Goal: Task Accomplishment & Management: Complete application form

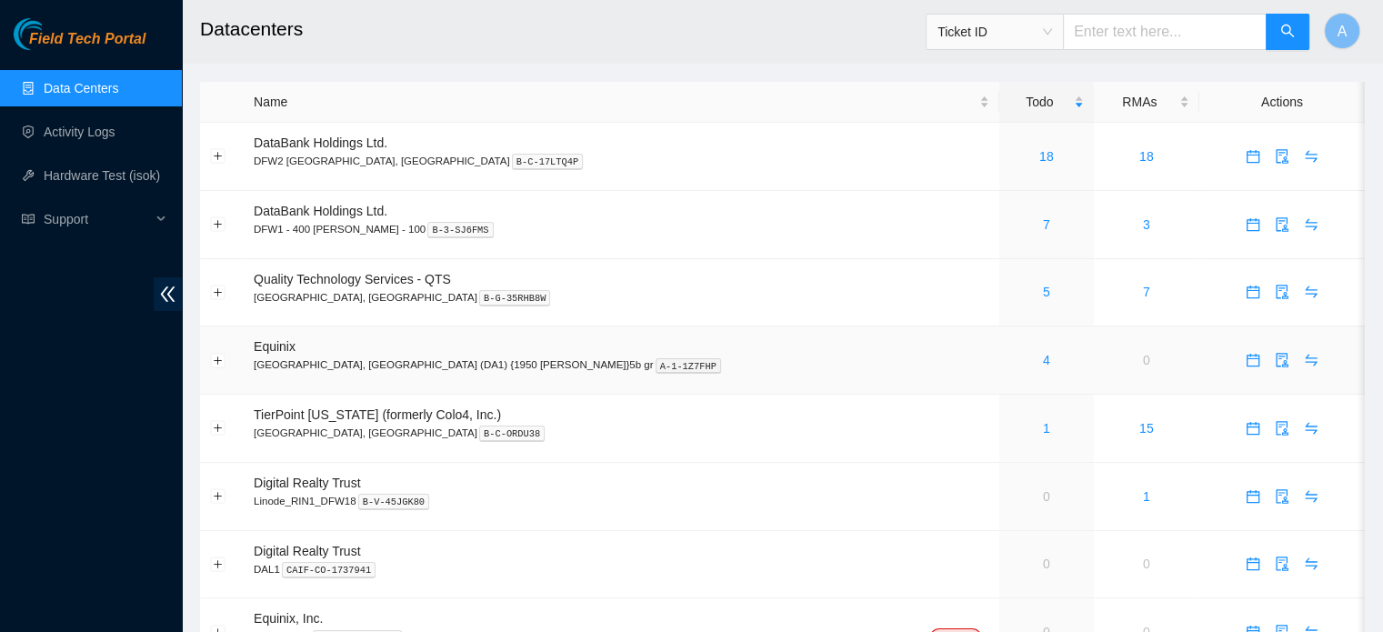
scroll to position [22, 0]
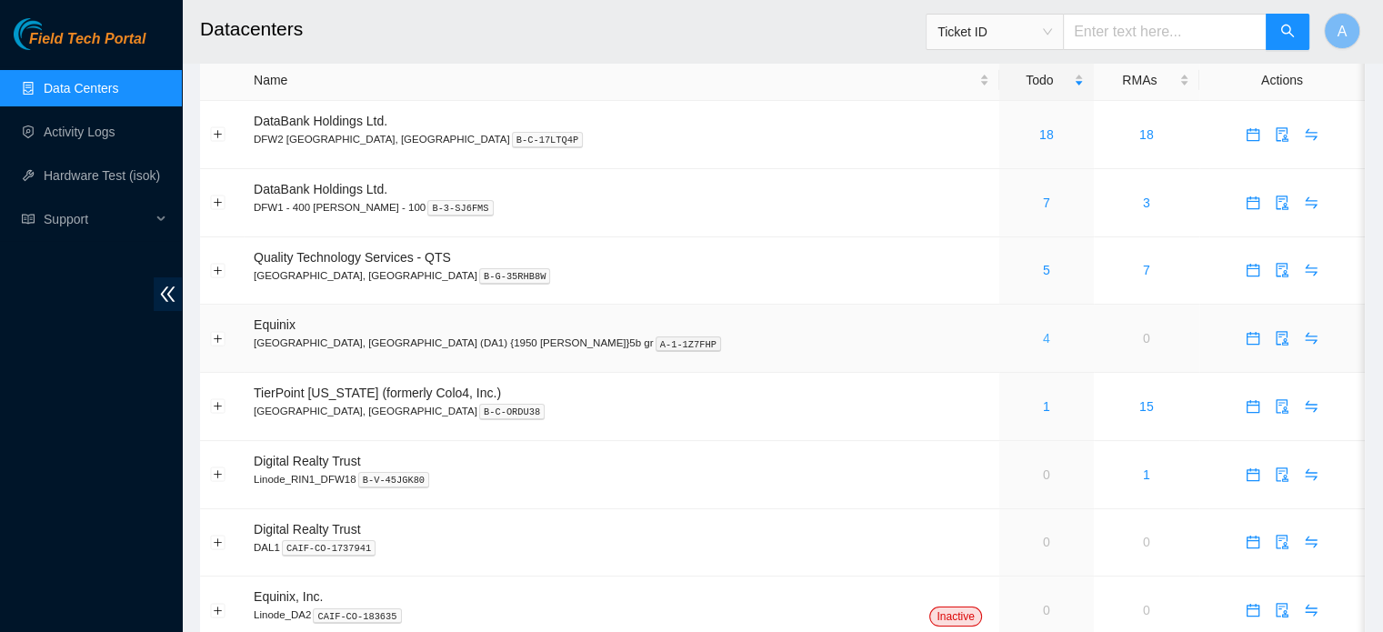
click at [1009, 337] on div "4" at bounding box center [1046, 338] width 75 height 20
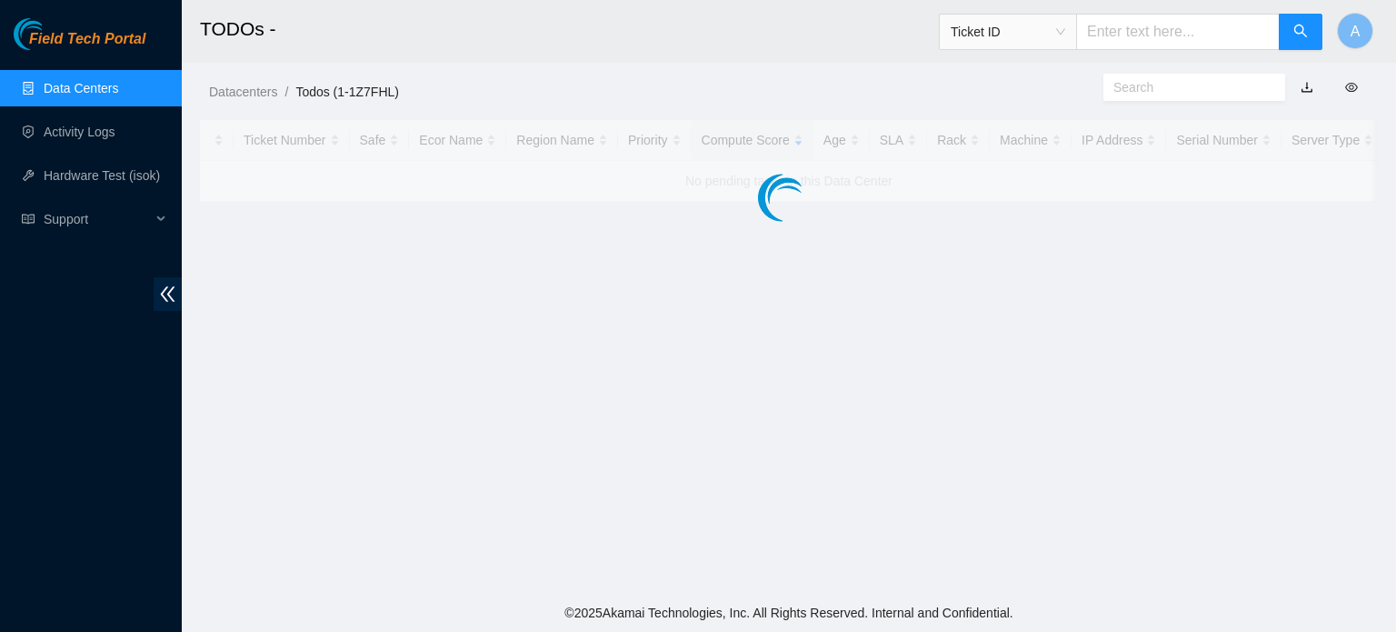
click at [915, 337] on main "TODOs - Ticket ID A Datacenters / Todos (1-1Z7FHL) / Ticket Number Safe Ecor Na…" at bounding box center [789, 297] width 1215 height 594
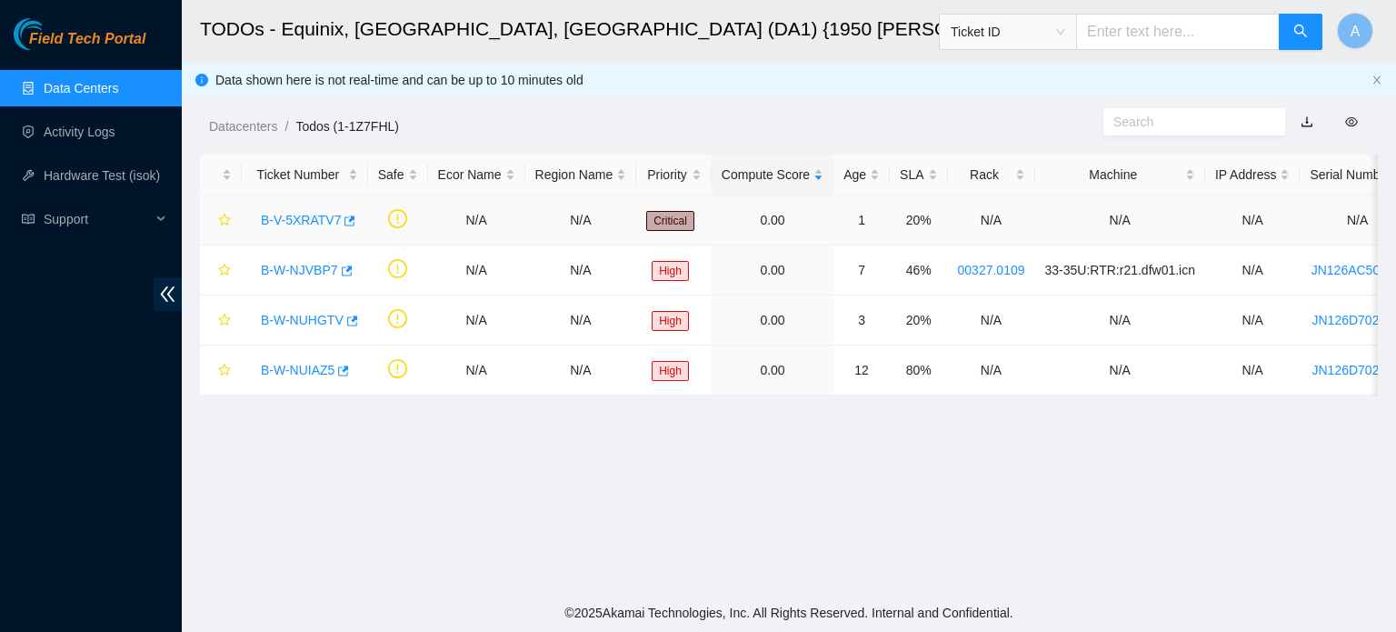
click at [289, 219] on link "B-V-5XRATV7" at bounding box center [301, 220] width 80 height 15
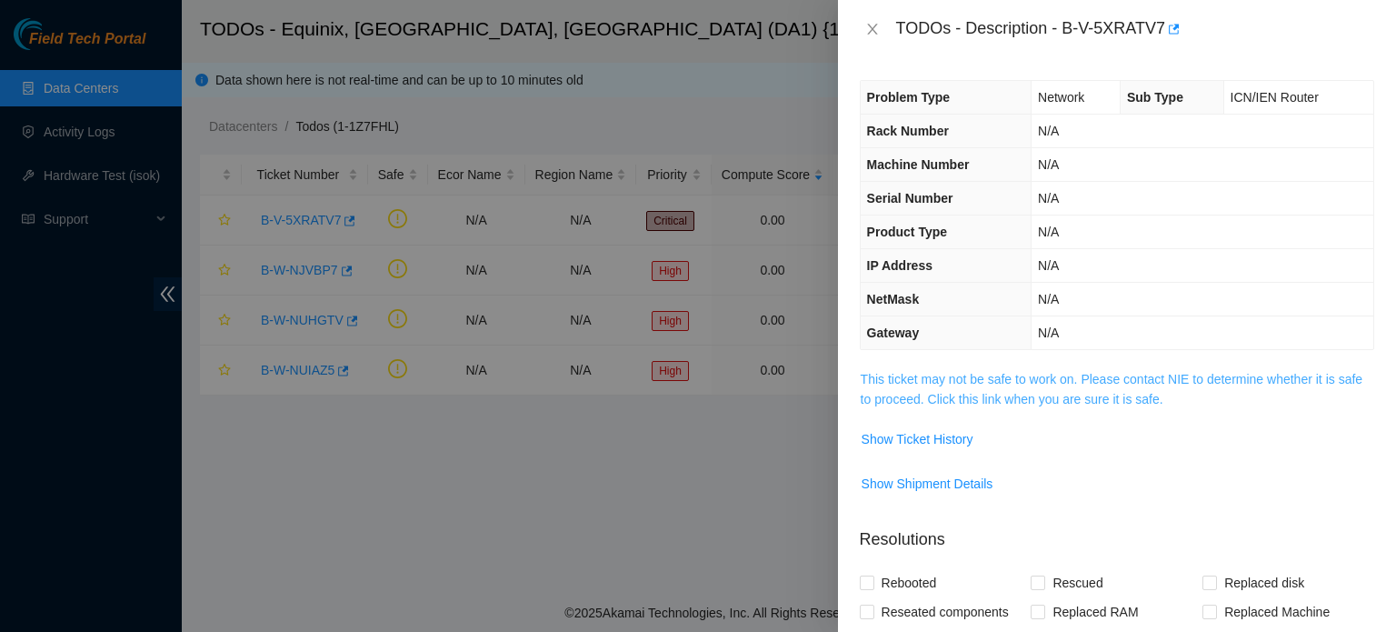
click at [984, 377] on link "This ticket may not be safe to work on. Please contact NIE to determine whether…" at bounding box center [1112, 389] width 502 height 35
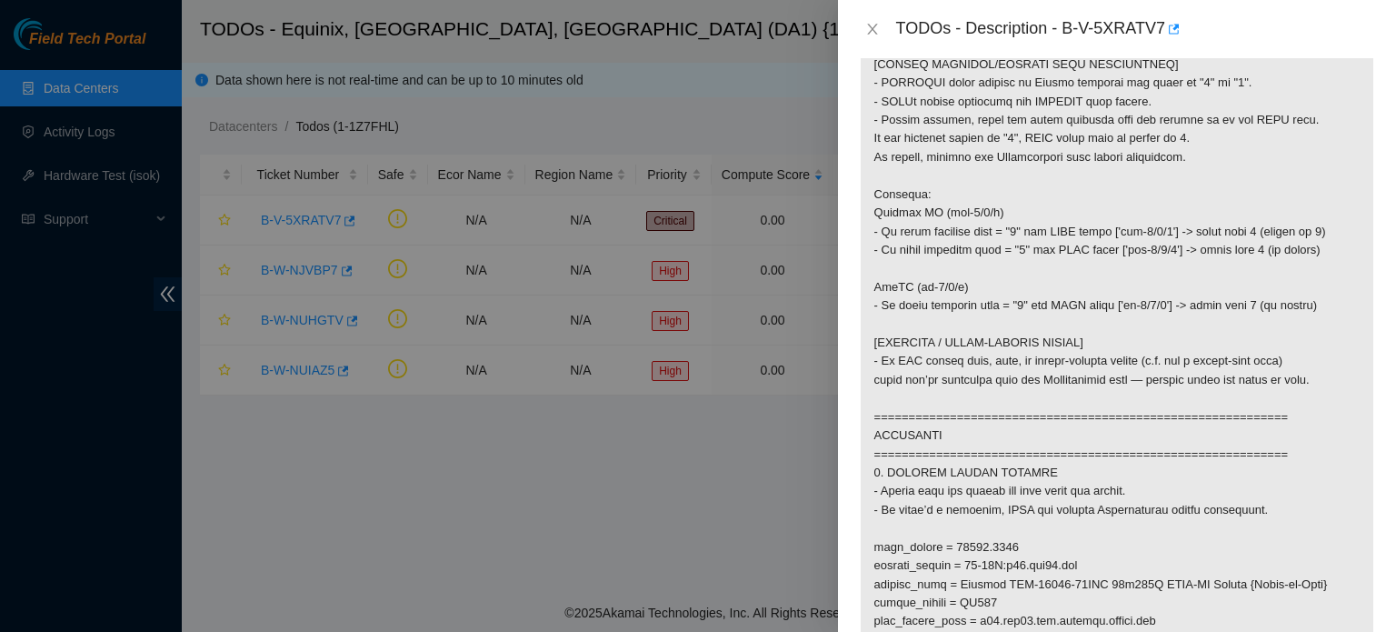
scroll to position [876, 0]
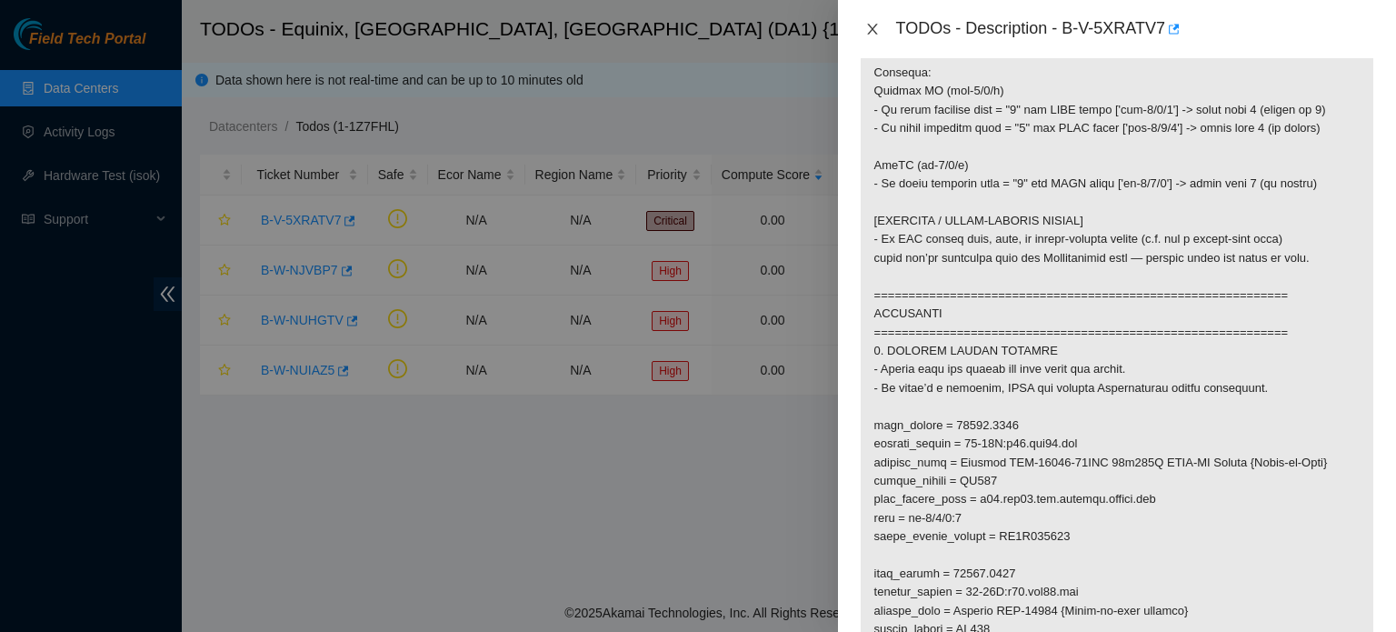
click at [875, 26] on icon "close" at bounding box center [872, 29] width 15 height 15
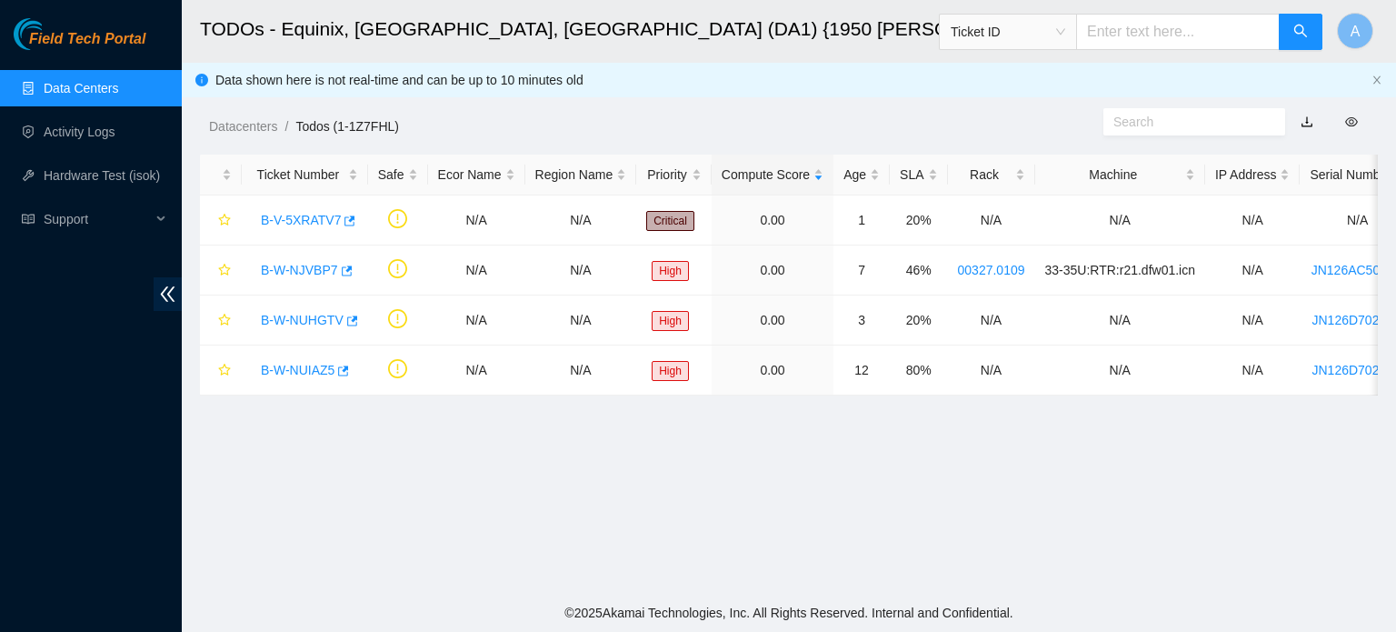
scroll to position [411, 0]
click at [110, 134] on link "Activity Logs" at bounding box center [80, 132] width 72 height 15
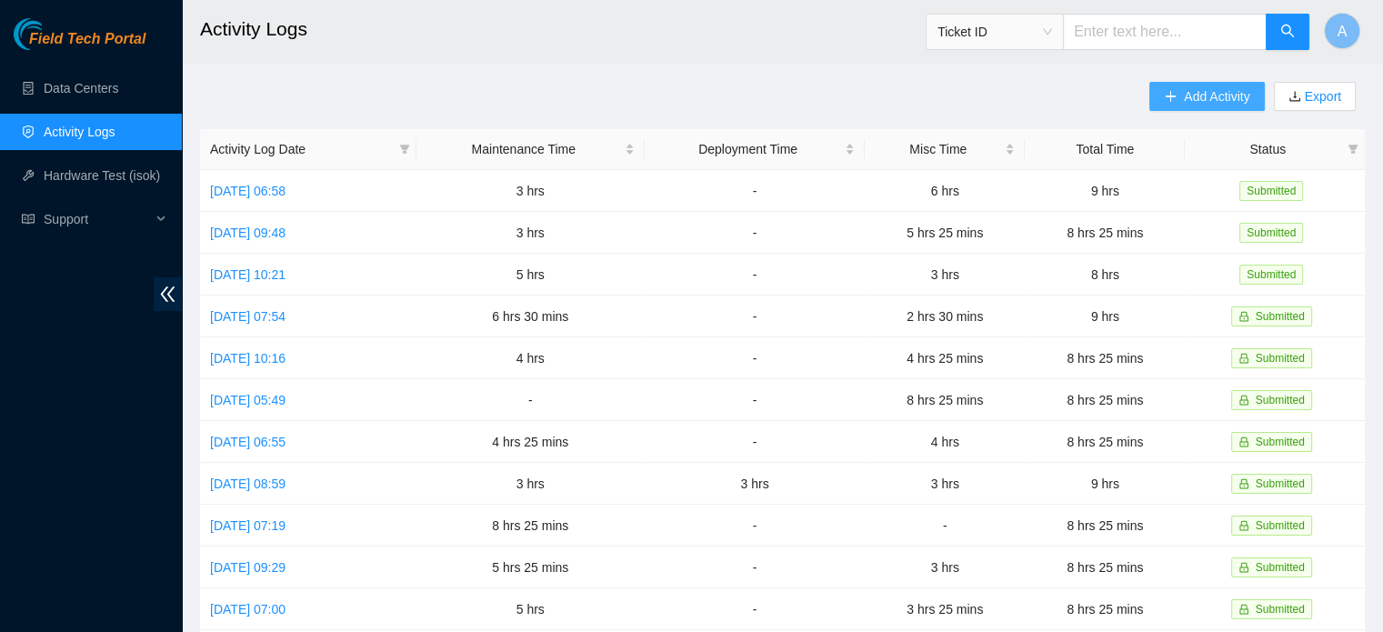
click at [1233, 96] on span "Add Activity" at bounding box center [1216, 96] width 65 height 20
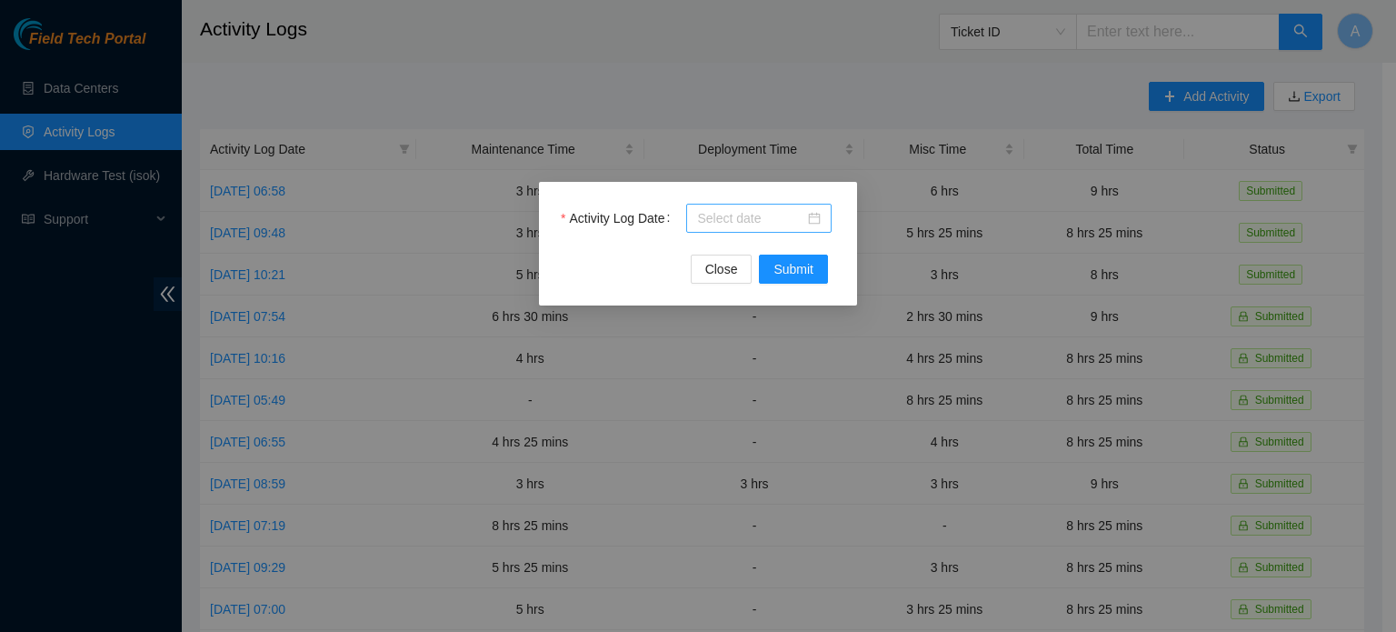
click at [815, 217] on div at bounding box center [759, 218] width 124 height 20
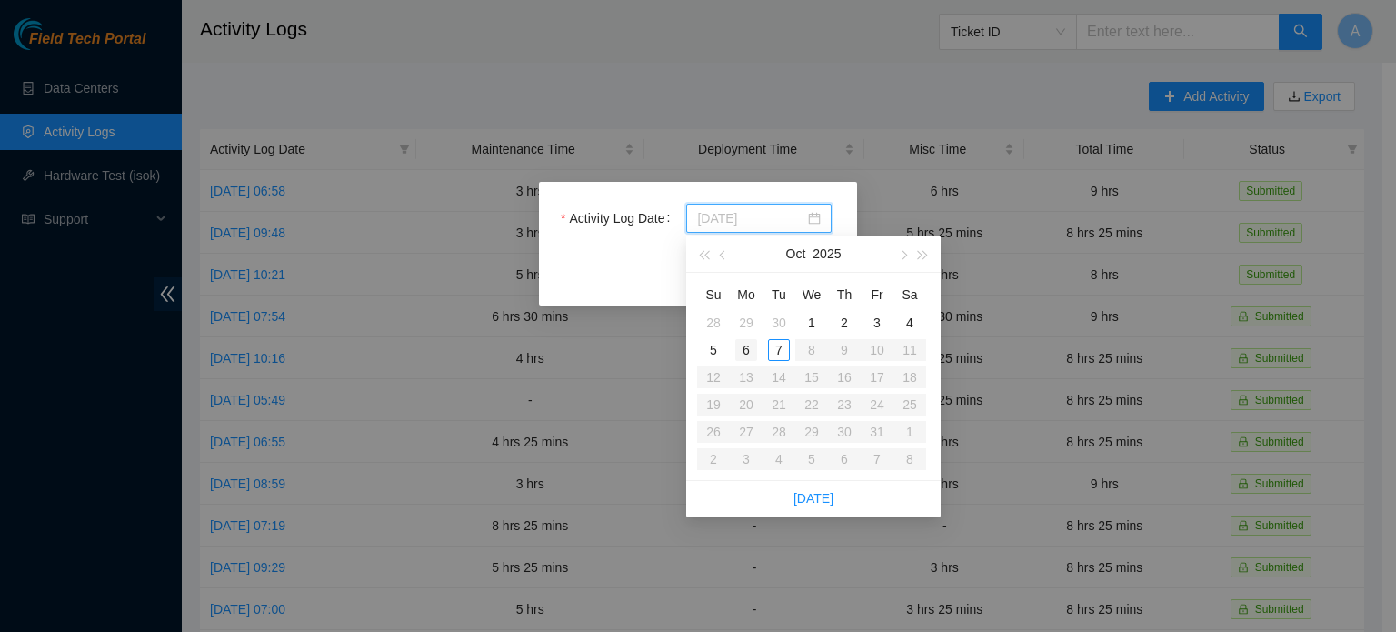
type input "2025-10-06"
click at [752, 352] on div "6" at bounding box center [746, 350] width 22 height 22
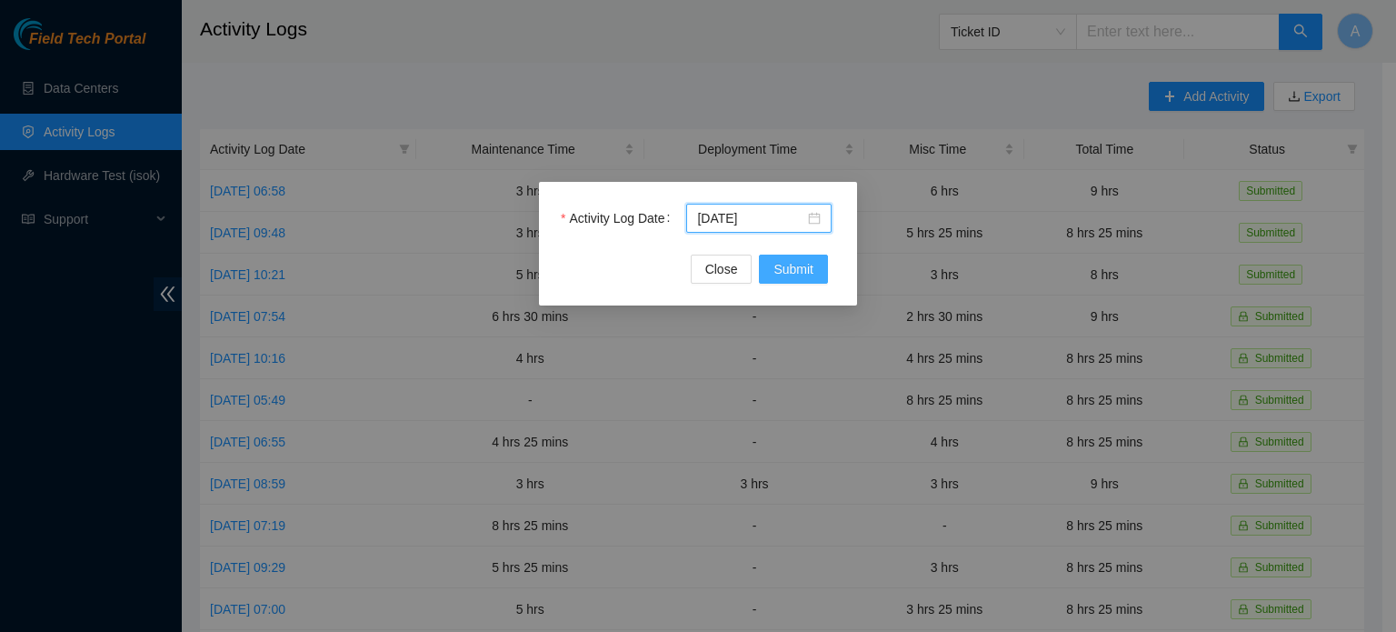
click at [794, 281] on button "Submit" at bounding box center [793, 269] width 69 height 29
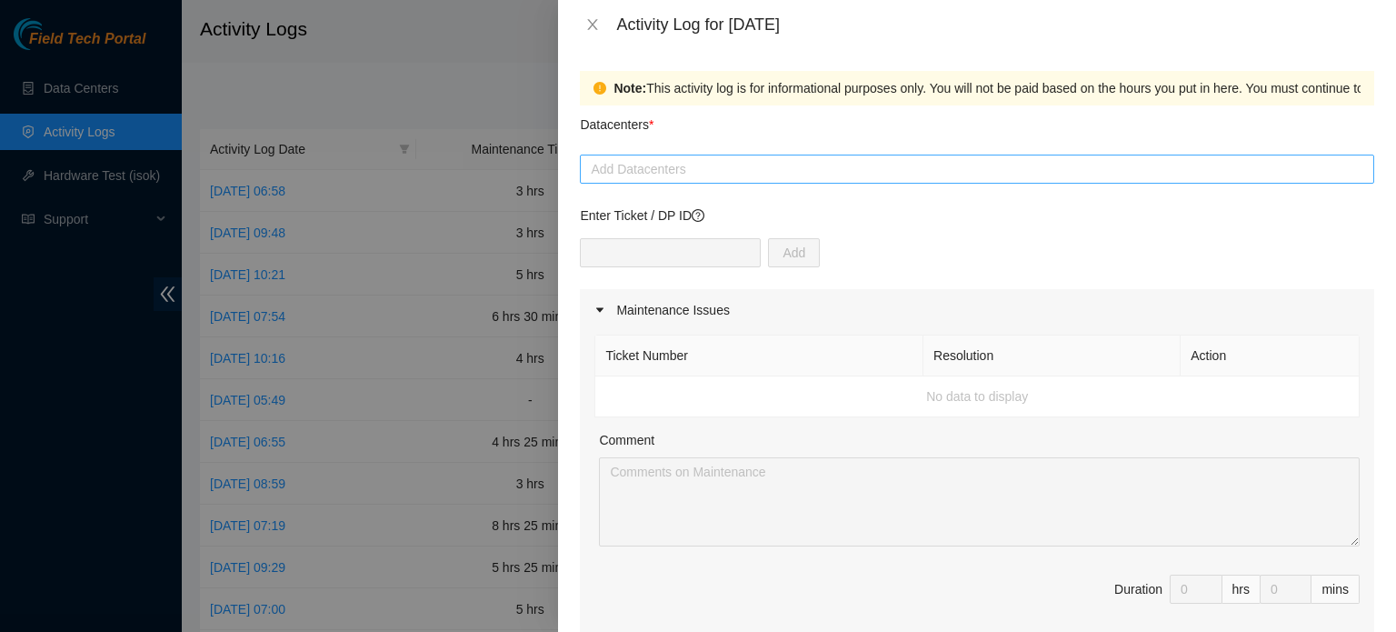
click at [704, 167] on div at bounding box center [977, 169] width 785 height 22
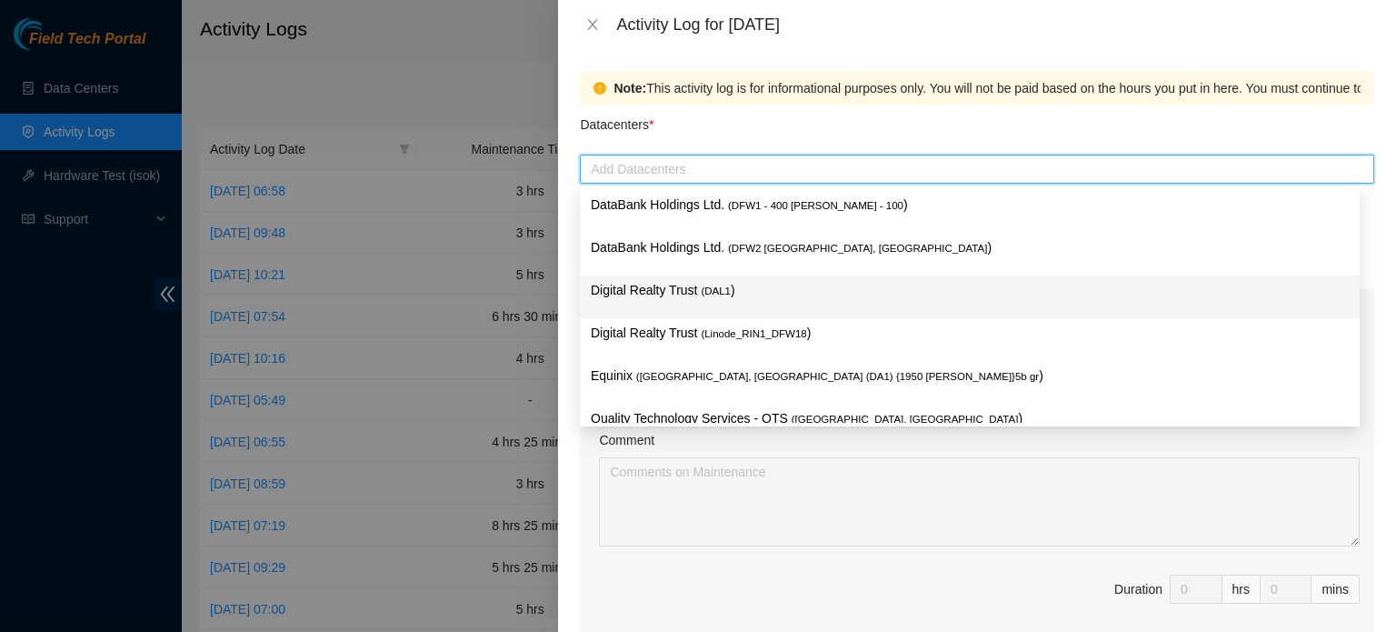
scroll to position [69, 0]
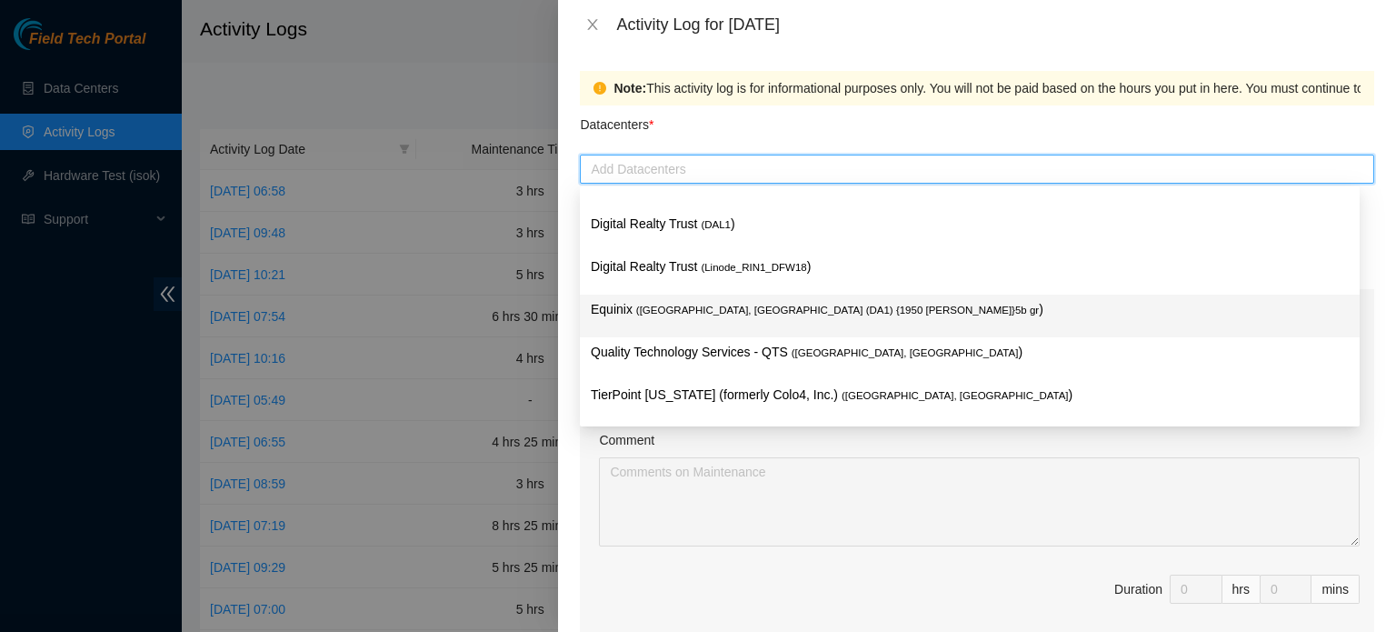
click at [800, 305] on span "( Dallas, TX (DA1) {1950 N. Stemmons}5b gr" at bounding box center [837, 310] width 403 height 11
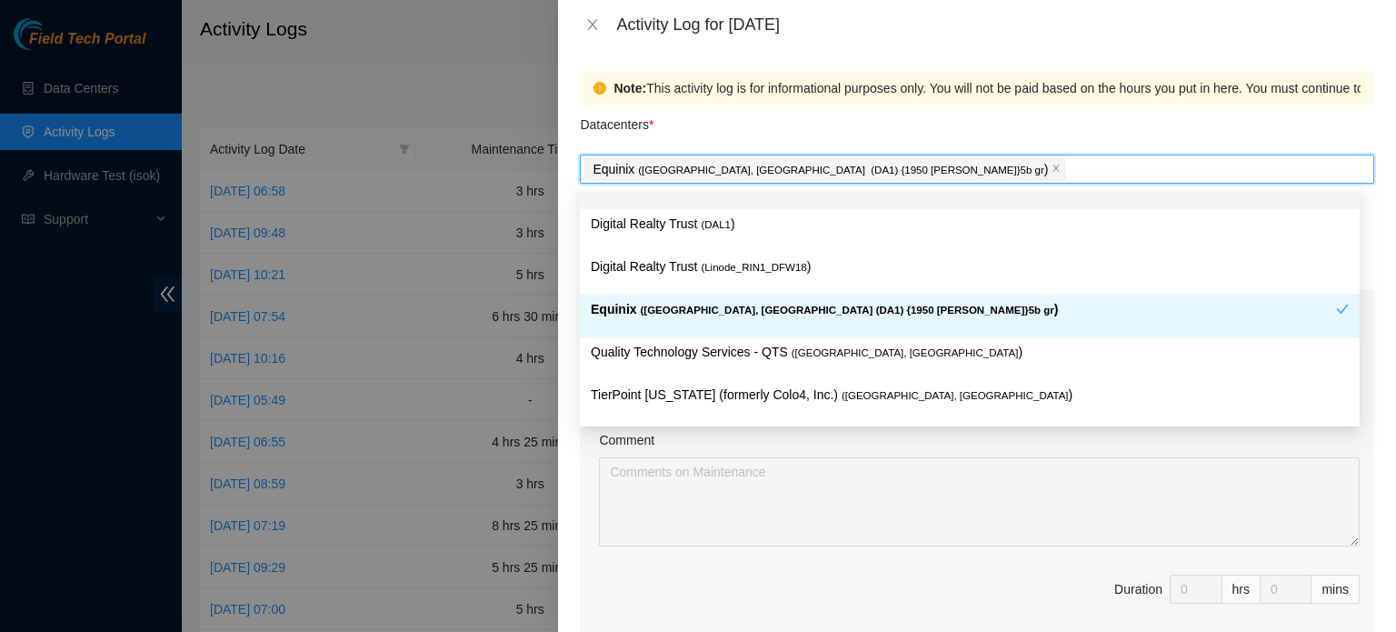
click at [935, 120] on div "Datacenters *" at bounding box center [977, 129] width 795 height 49
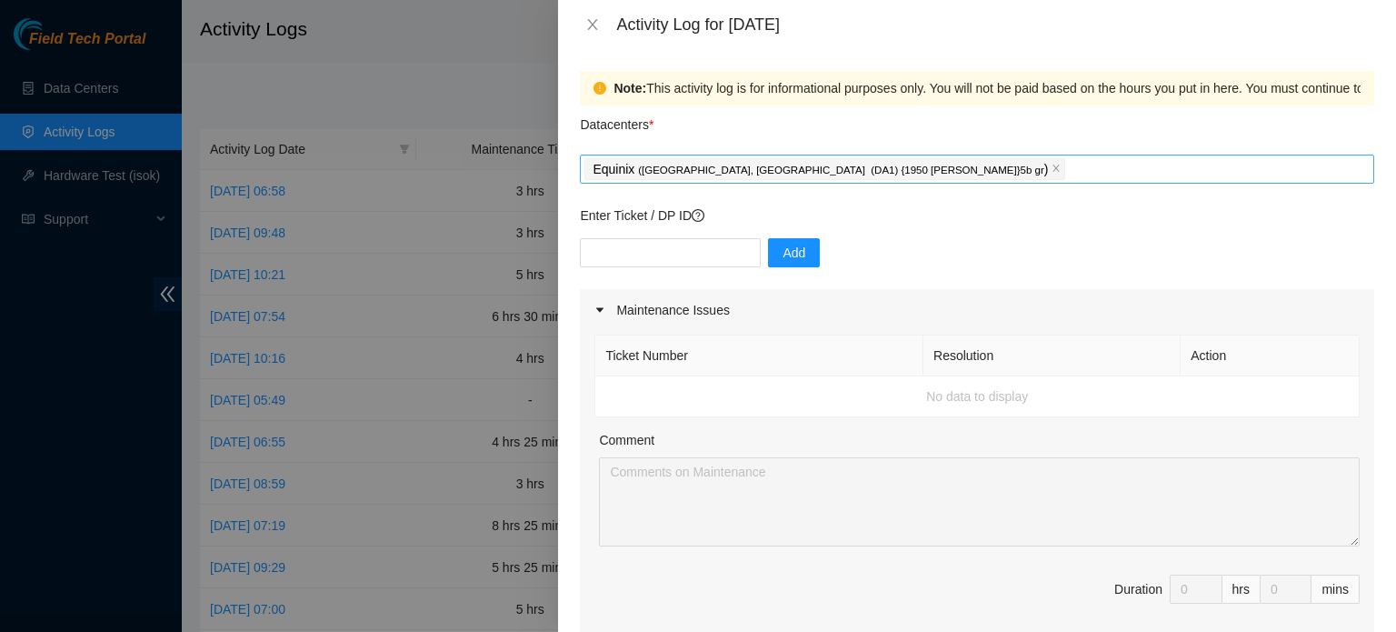
click at [895, 177] on div "Equinix ( Dallas, TX (DA1) {1950 N. Stemmons}5b gr )" at bounding box center [977, 168] width 785 height 25
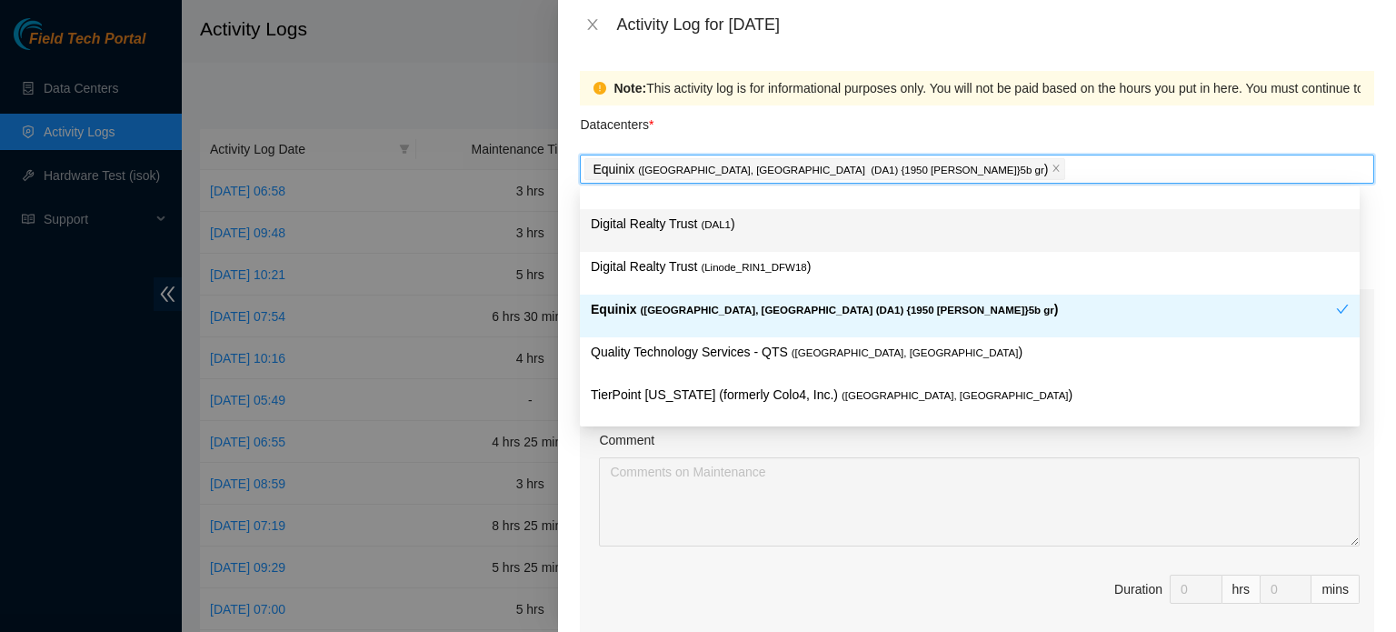
click at [731, 230] on p "Digital Realty Trust ( DAL1 )" at bounding box center [970, 224] width 758 height 21
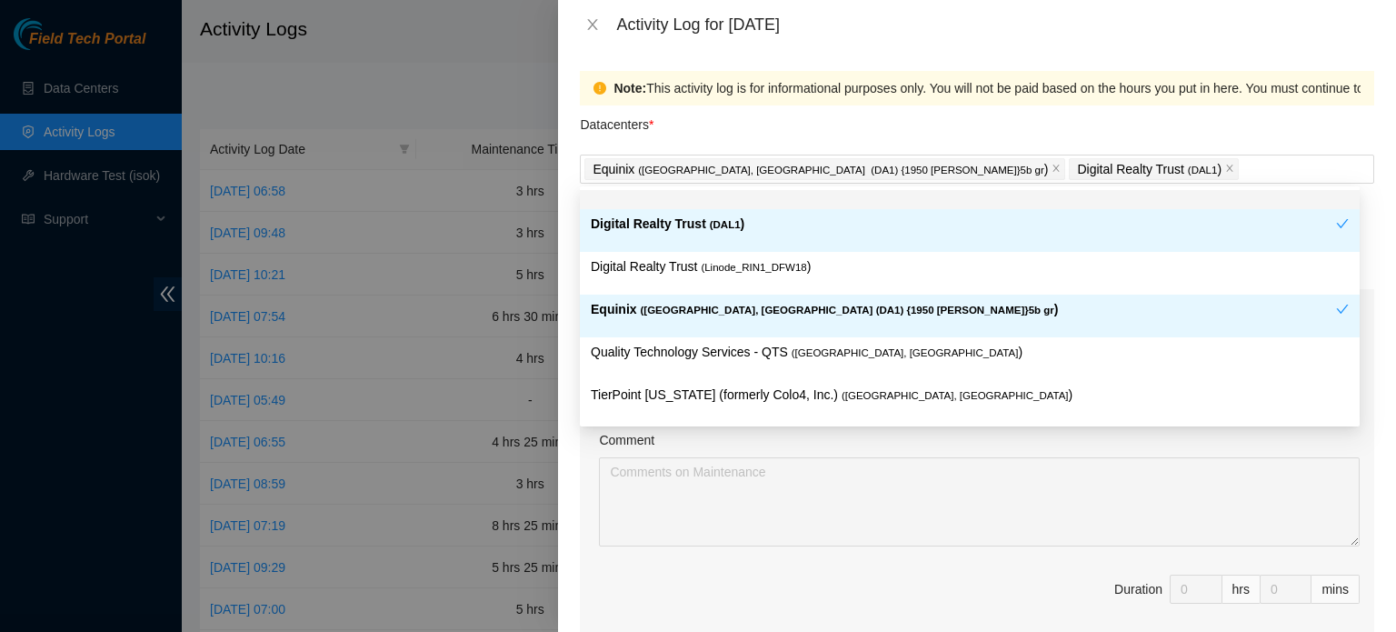
click at [902, 113] on div "Datacenters *" at bounding box center [977, 129] width 795 height 49
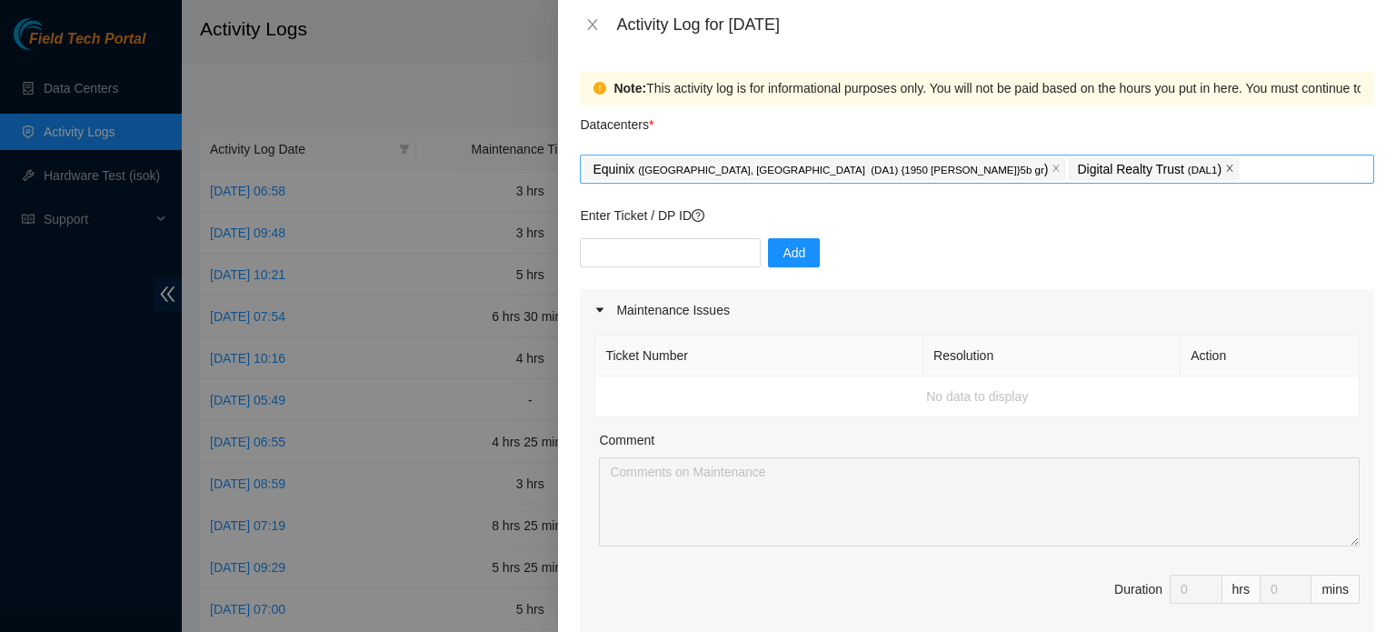
click at [1225, 170] on icon "close" at bounding box center [1229, 168] width 9 height 9
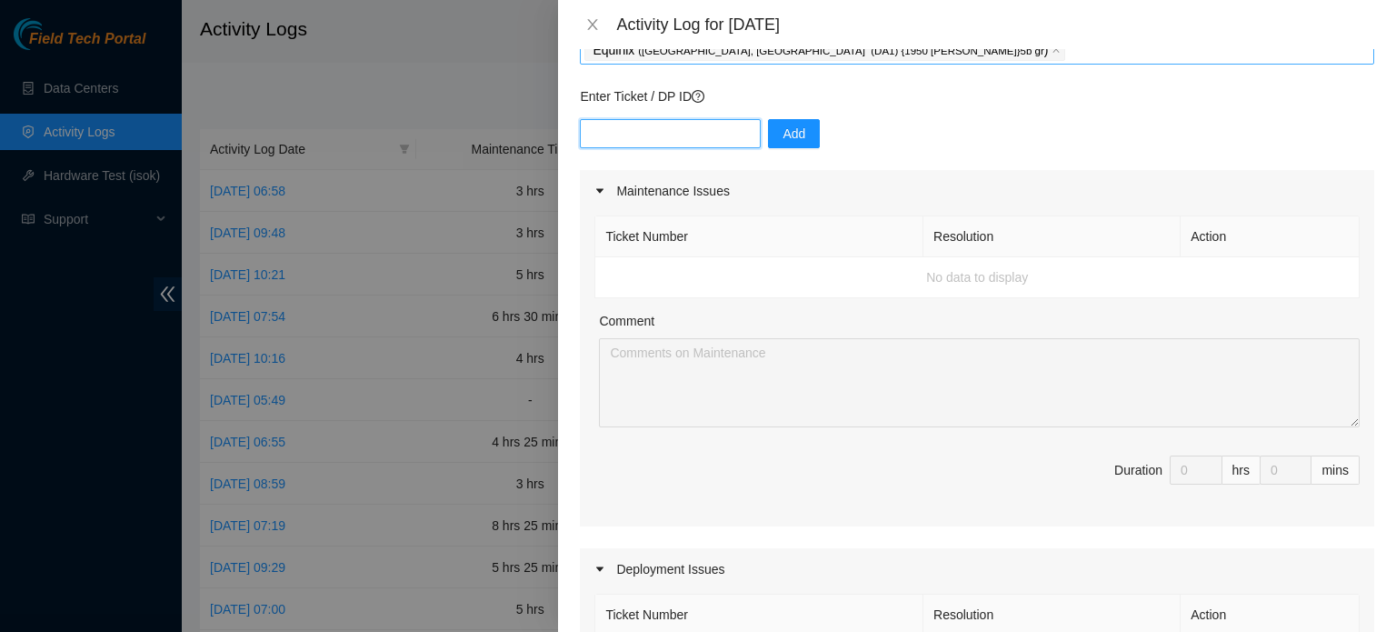
click at [600, 129] on input "text" at bounding box center [670, 133] width 181 height 29
paste input "DP84325"
type input "DP84325"
click at [783, 126] on span "Add" at bounding box center [794, 134] width 23 height 20
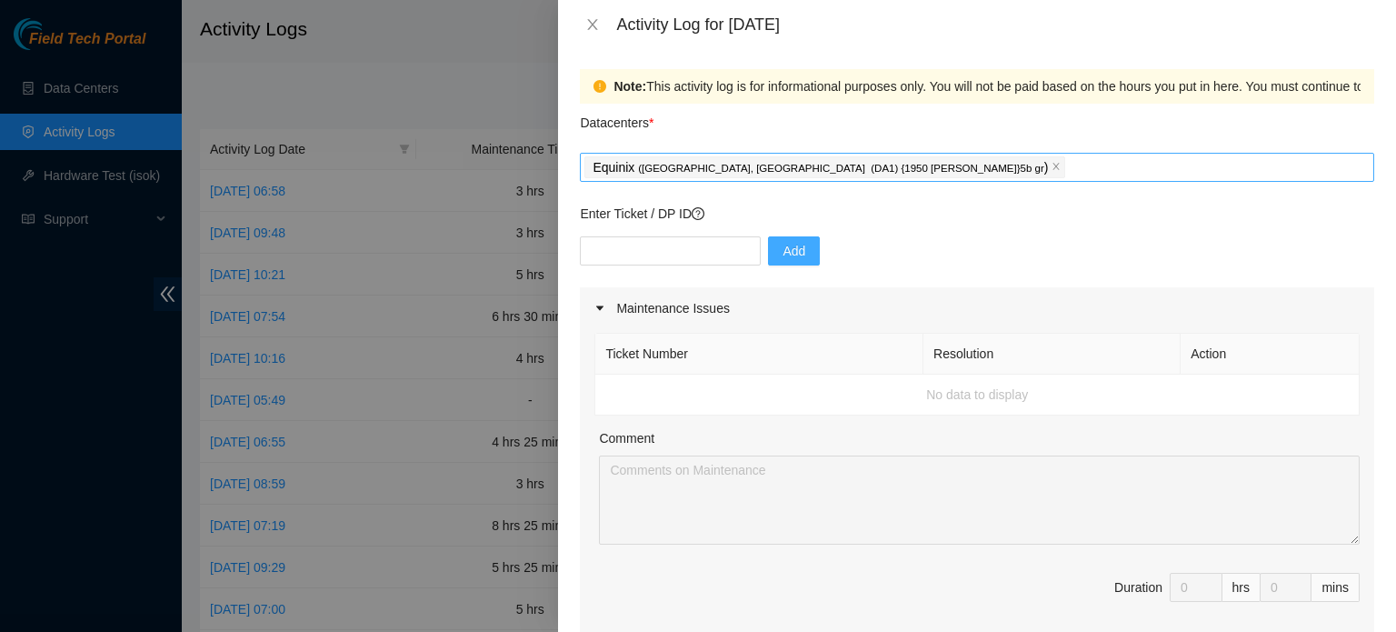
scroll to position [0, 0]
click at [677, 246] on input "text" at bounding box center [670, 252] width 181 height 29
paste input "DP84327"
type input "DP84327"
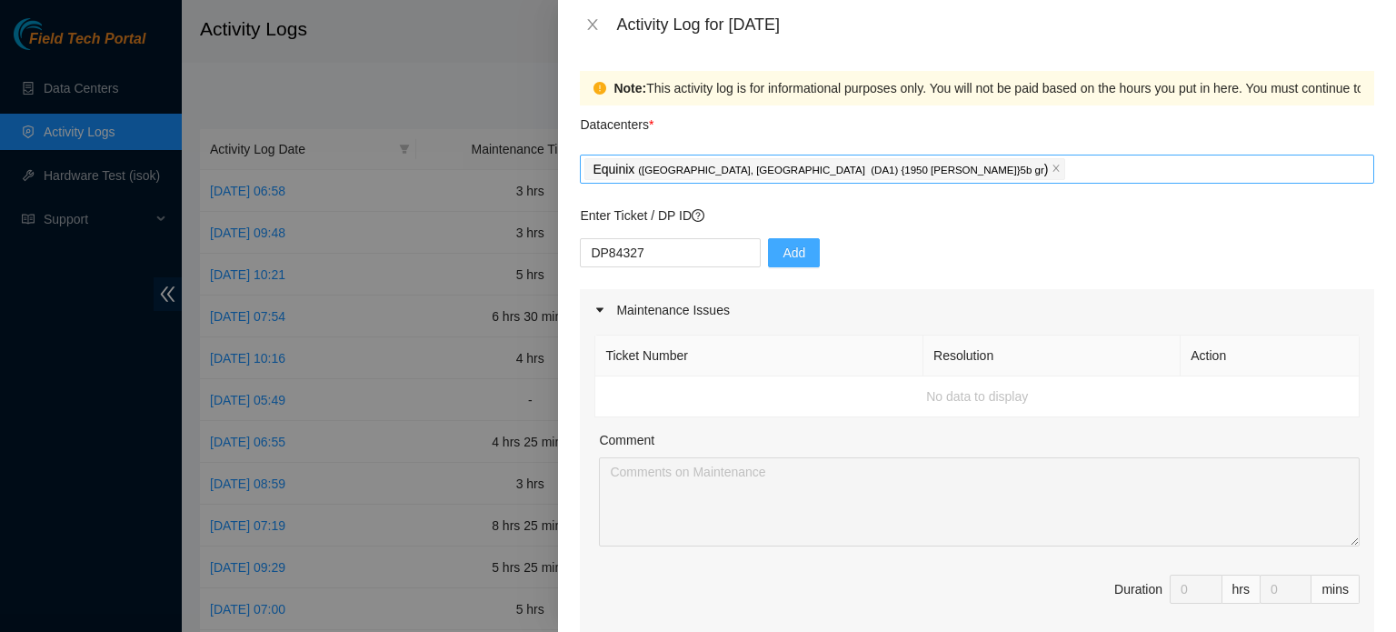
click at [797, 254] on button "Add" at bounding box center [794, 252] width 52 height 29
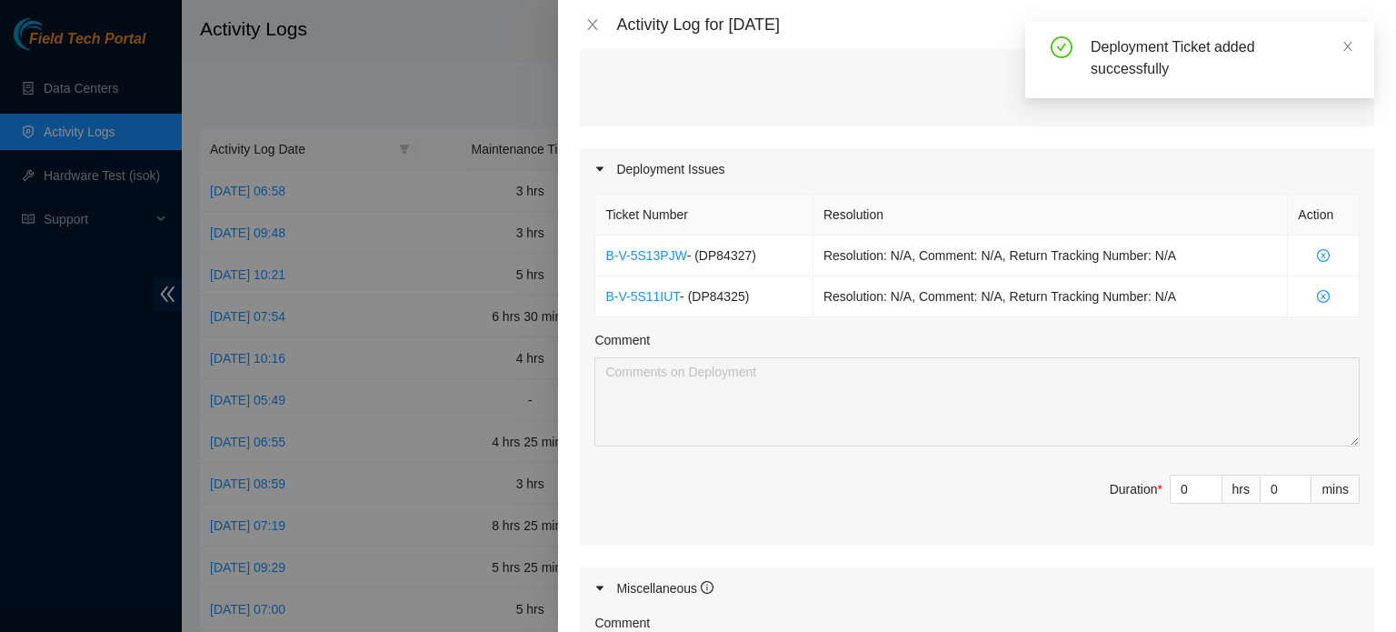
scroll to position [523, 0]
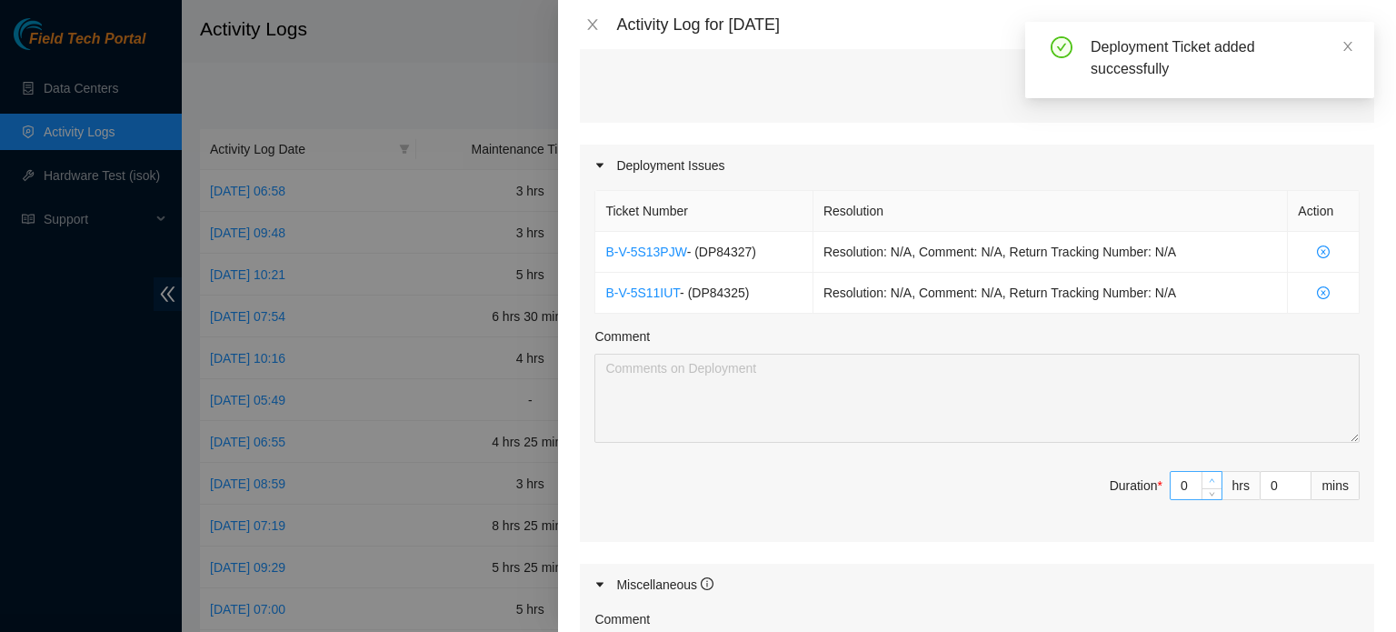
click at [1207, 475] on span "up" at bounding box center [1212, 480] width 11 height 11
type input "1"
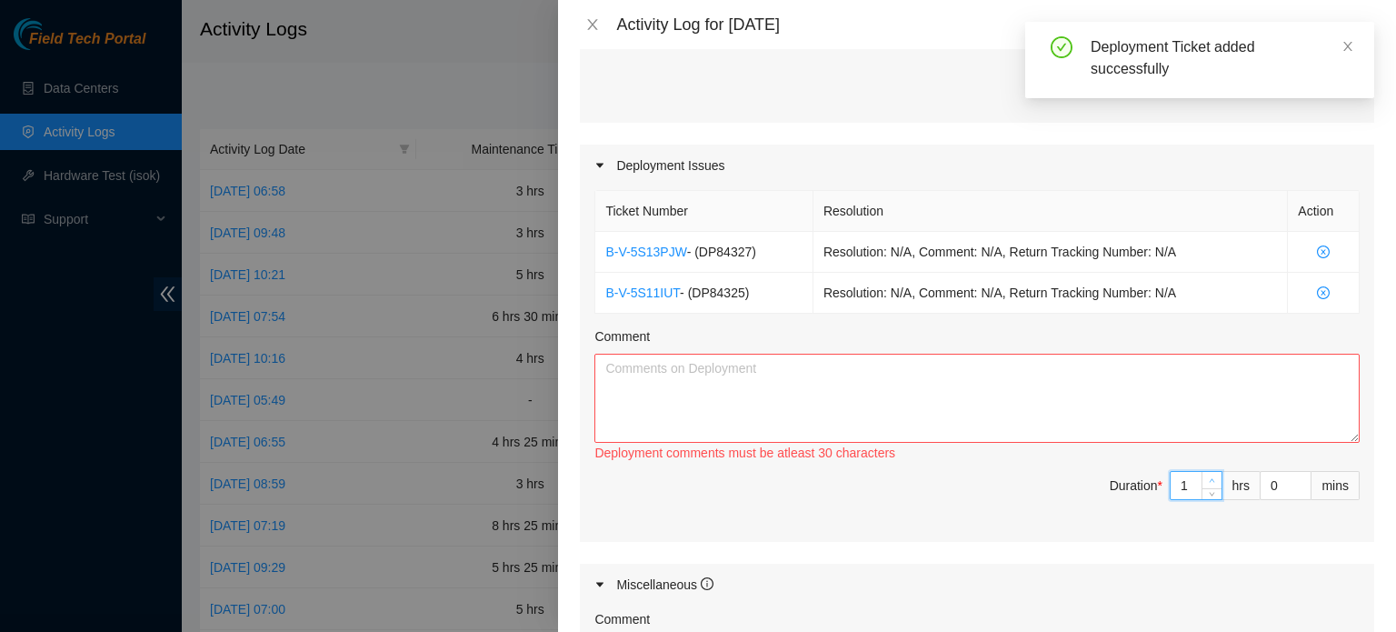
type input "2"
click at [1207, 475] on span "up" at bounding box center [1212, 480] width 11 height 11
type input "3"
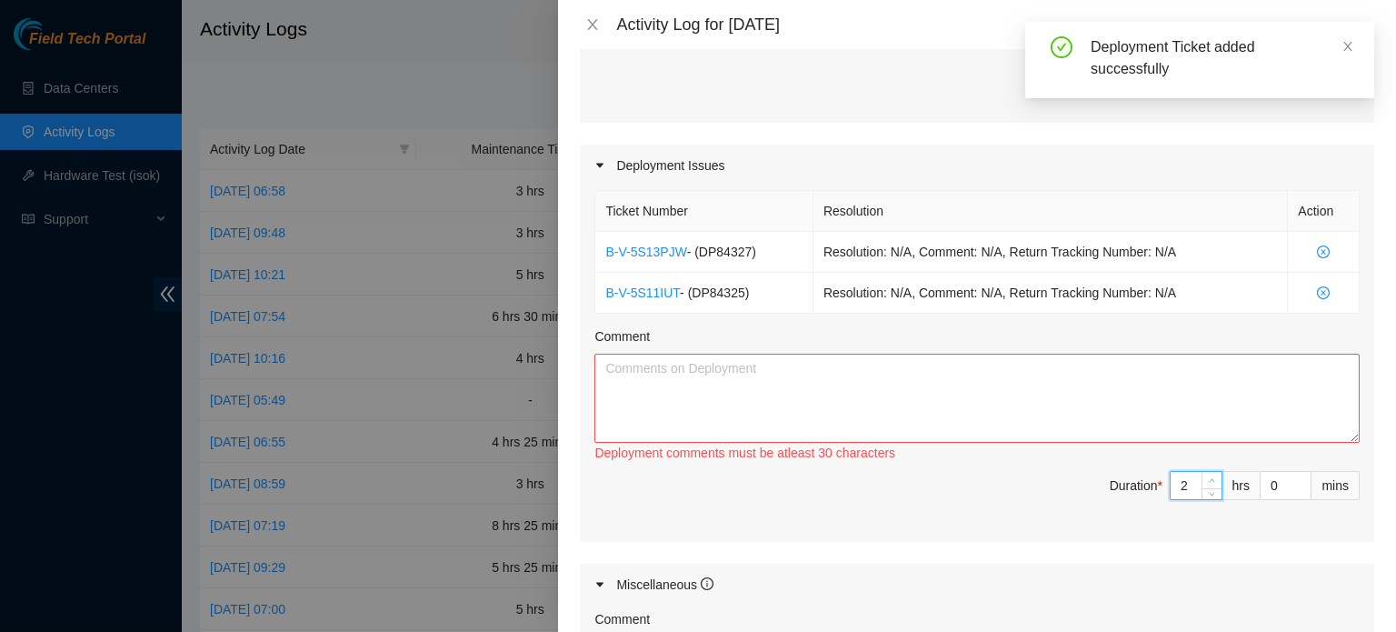
type input "3"
type input "4"
click at [1207, 475] on span "up" at bounding box center [1212, 480] width 11 height 11
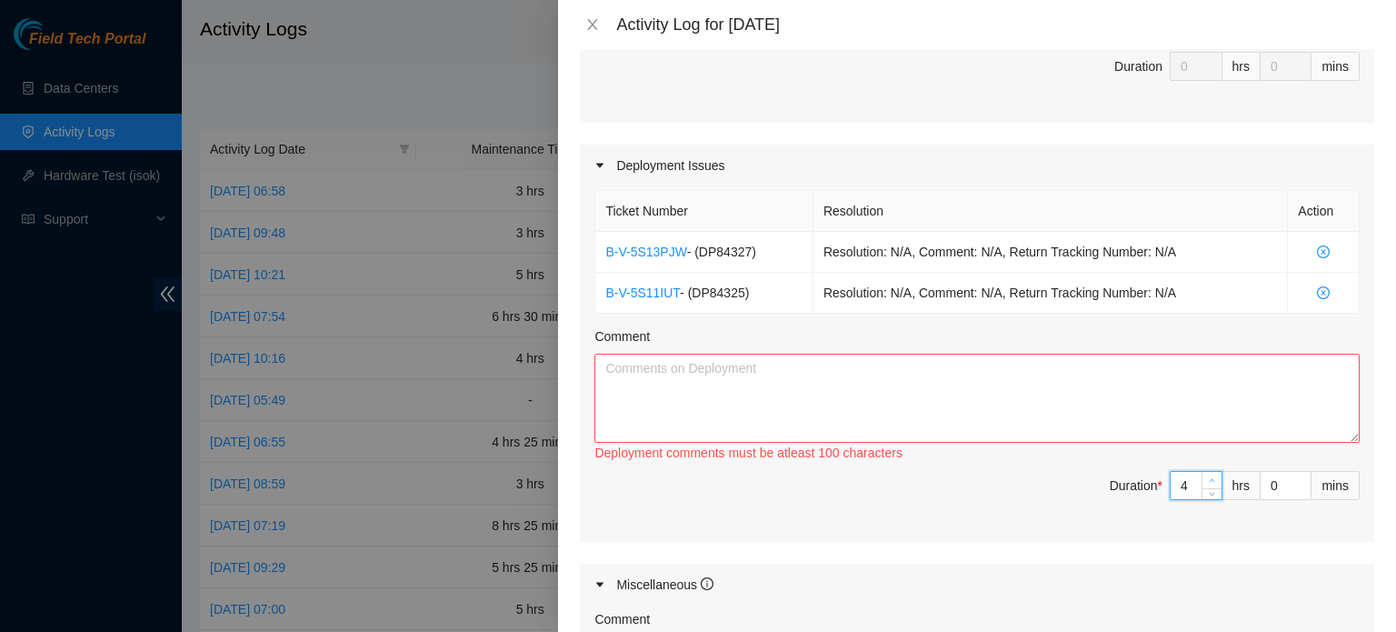
type input "5"
click at [1207, 475] on span "up" at bounding box center [1212, 480] width 11 height 11
click at [1018, 397] on textarea "Comment" at bounding box center [977, 398] width 765 height 89
click at [1035, 402] on textarea "Comment" at bounding box center [977, 398] width 765 height 89
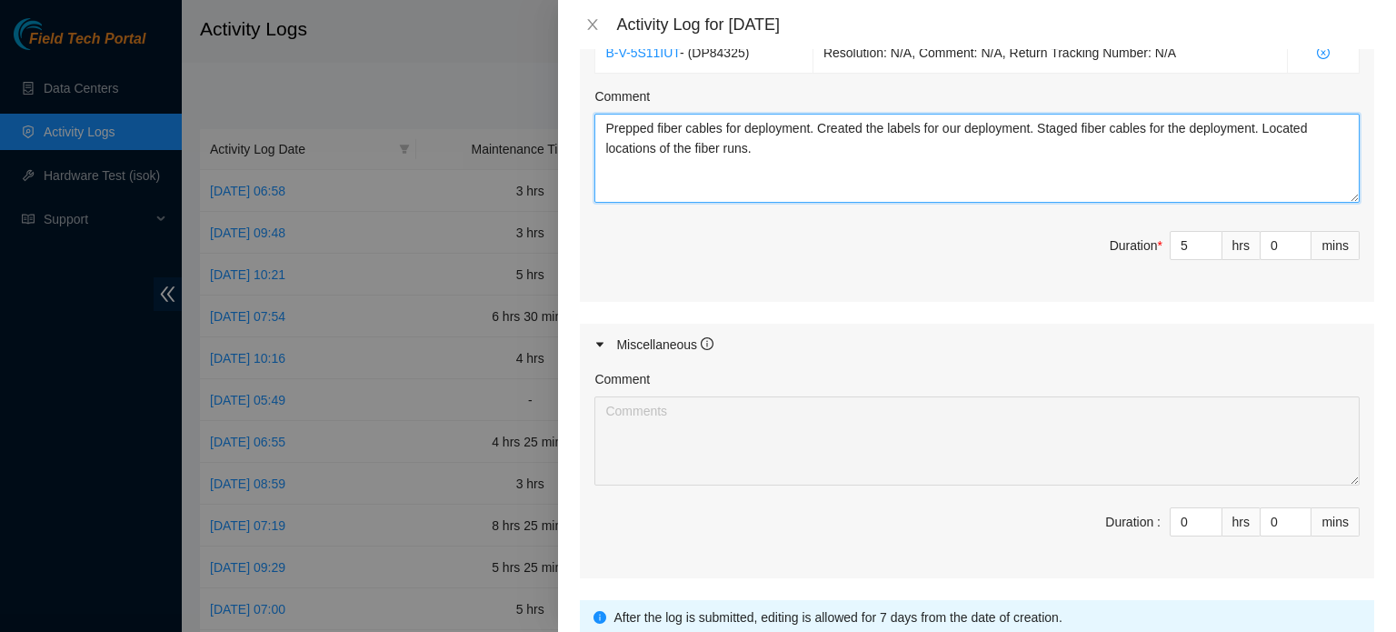
scroll to position [764, 0]
type textarea "Prepped fiber cables for deployment. Created the labels for our deployment. Sta…"
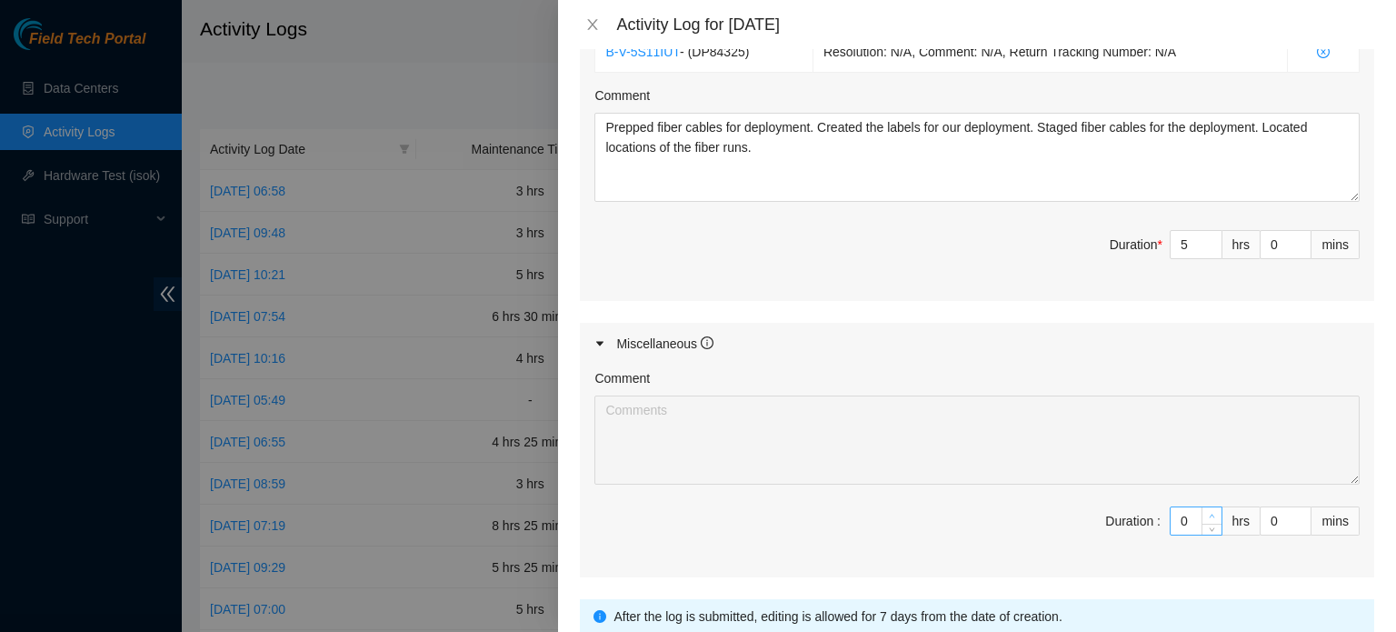
type input "1"
type input "6"
click at [1207, 511] on span "up" at bounding box center [1212, 516] width 11 height 11
type input "2"
type input "7"
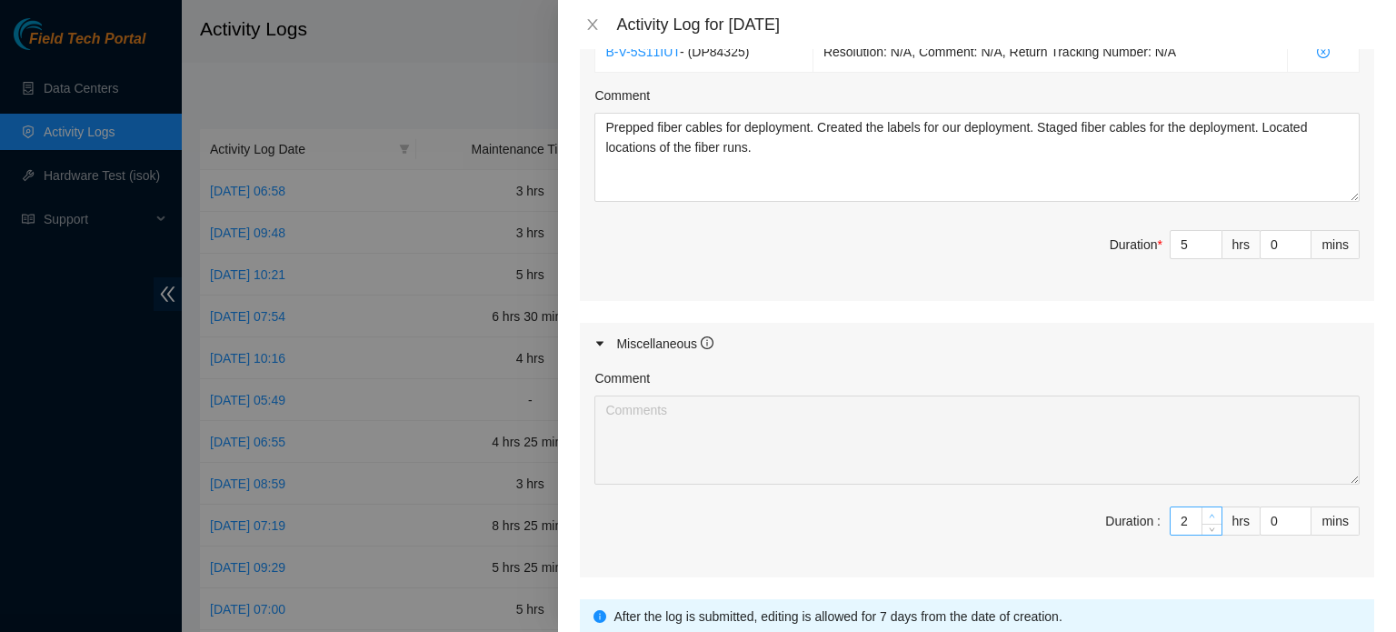
click at [1207, 511] on span "up" at bounding box center [1212, 516] width 11 height 11
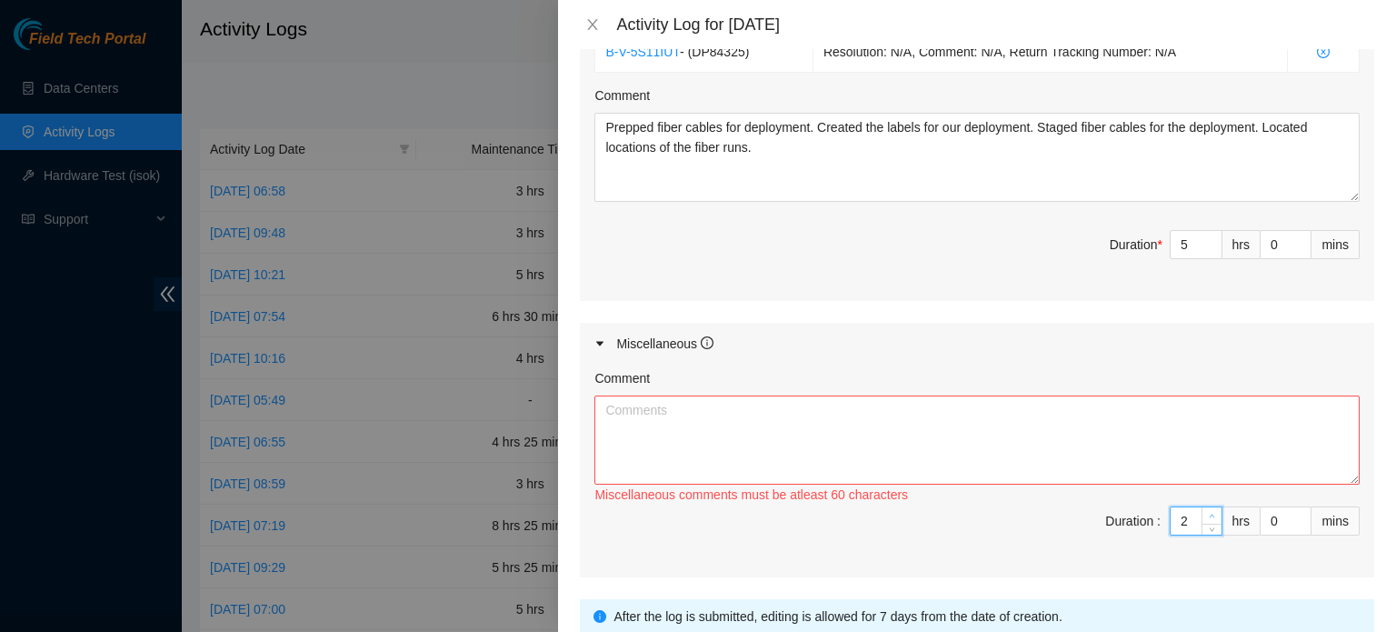
type input "3"
type input "8"
click at [1207, 511] on span "up" at bounding box center [1212, 516] width 11 height 11
type input "4"
type input "9"
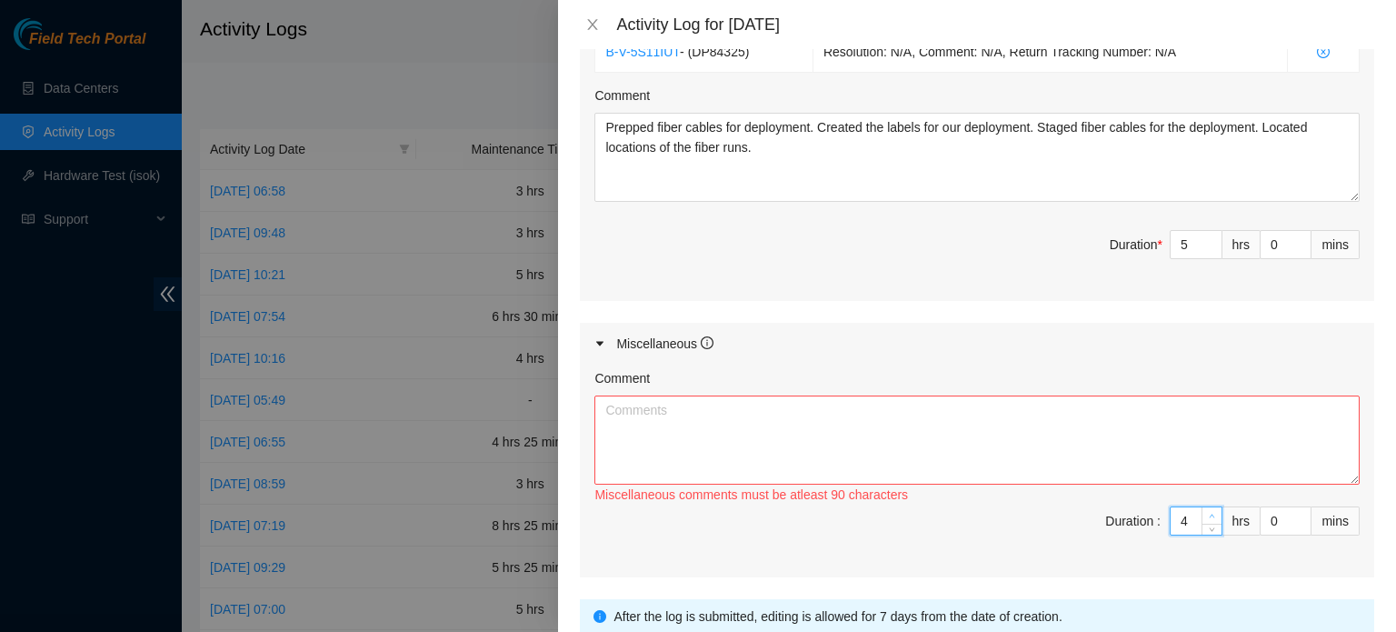
click at [1207, 511] on span "up" at bounding box center [1212, 516] width 11 height 11
click at [1108, 462] on textarea "Comment" at bounding box center [977, 439] width 765 height 89
type textarea "W"
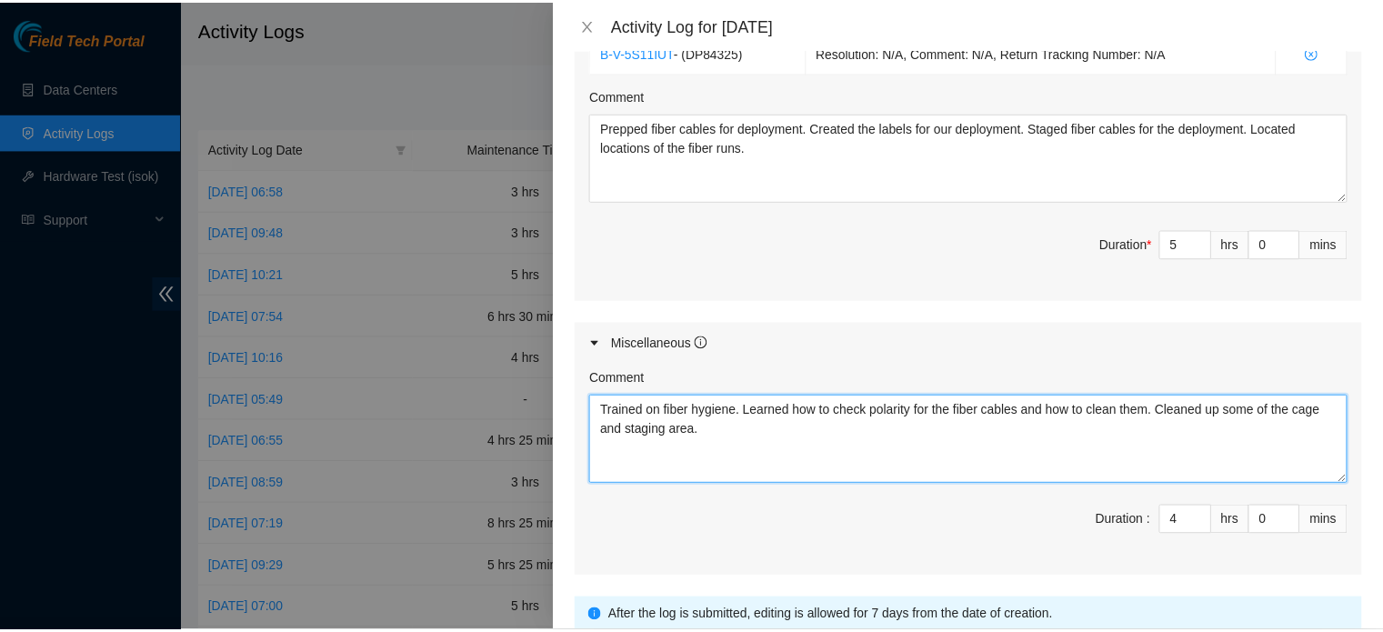
scroll to position [902, 0]
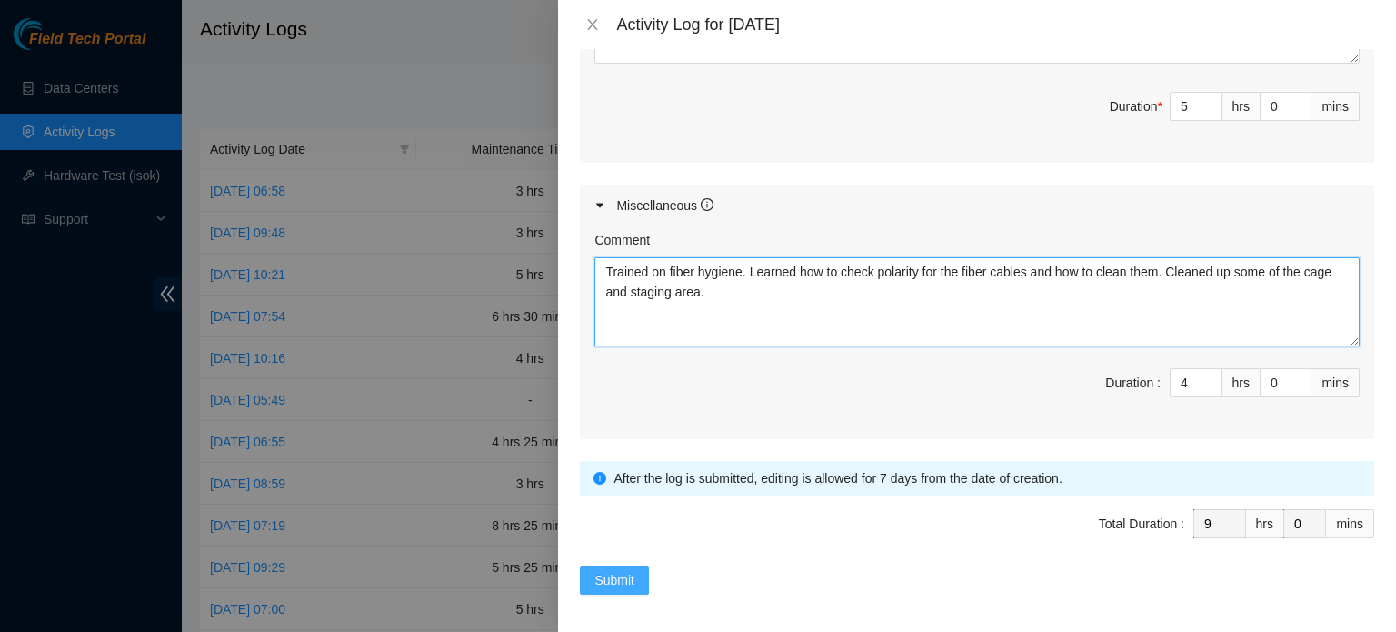
type textarea "Trained on fiber hygiene. Learned how to check polarity for the fiber cables an…"
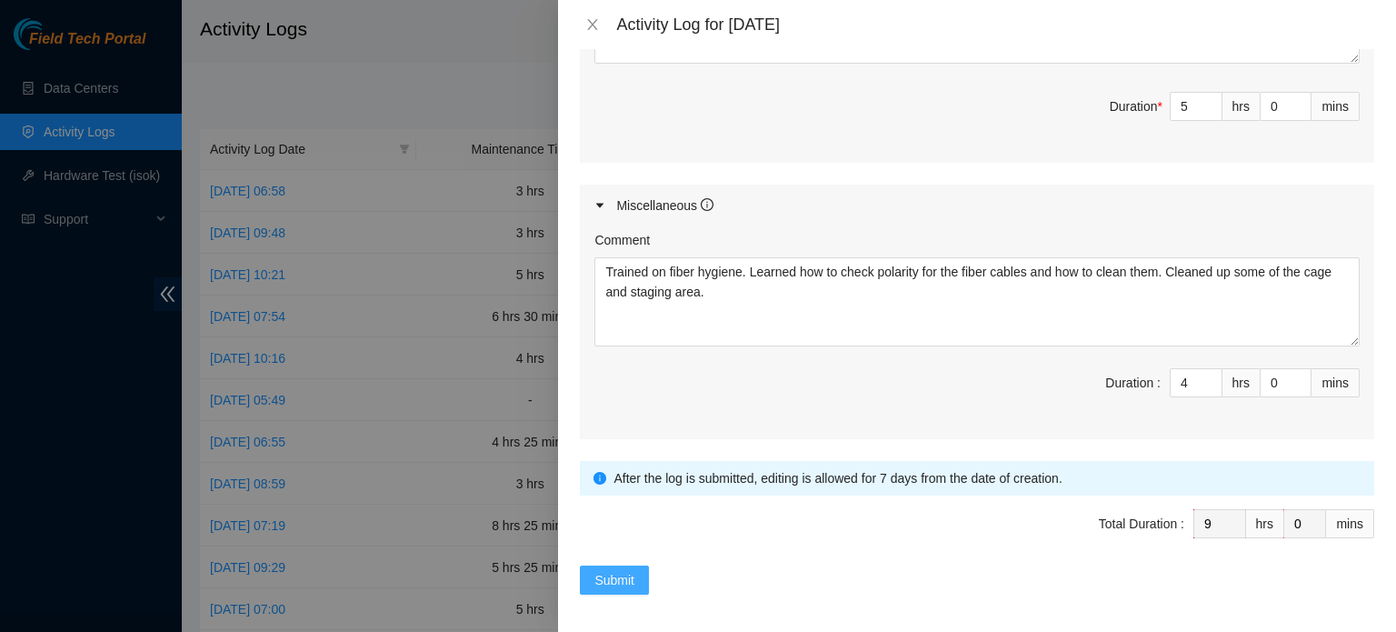
click at [608, 575] on span "Submit" at bounding box center [615, 580] width 40 height 20
